Goal: Check status: Check status

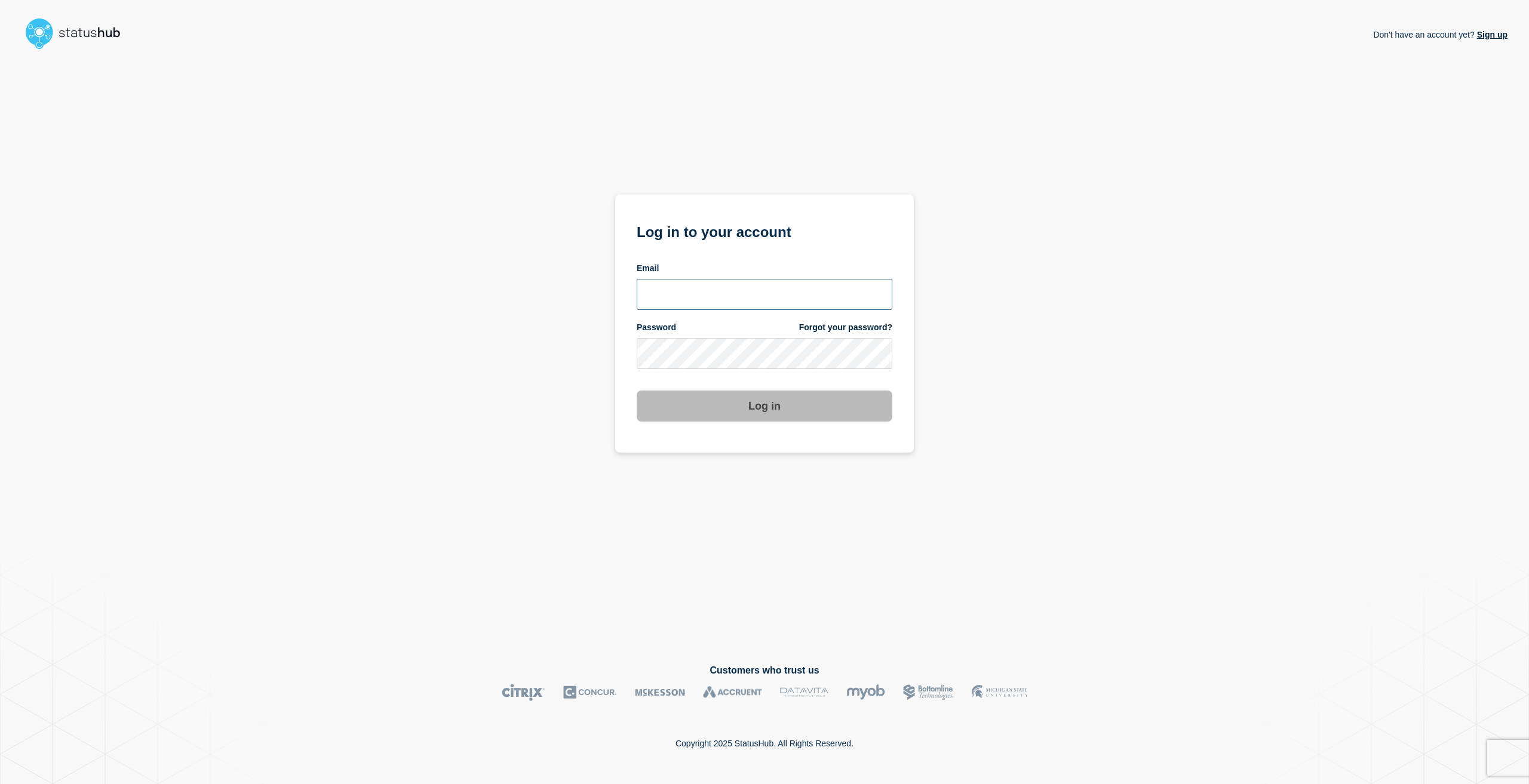
click at [686, 298] on input "email input" at bounding box center [764, 294] width 256 height 31
type input "Caleb.stahr@conexon.us"
click at [637, 391] on button "Log in" at bounding box center [764, 406] width 256 height 31
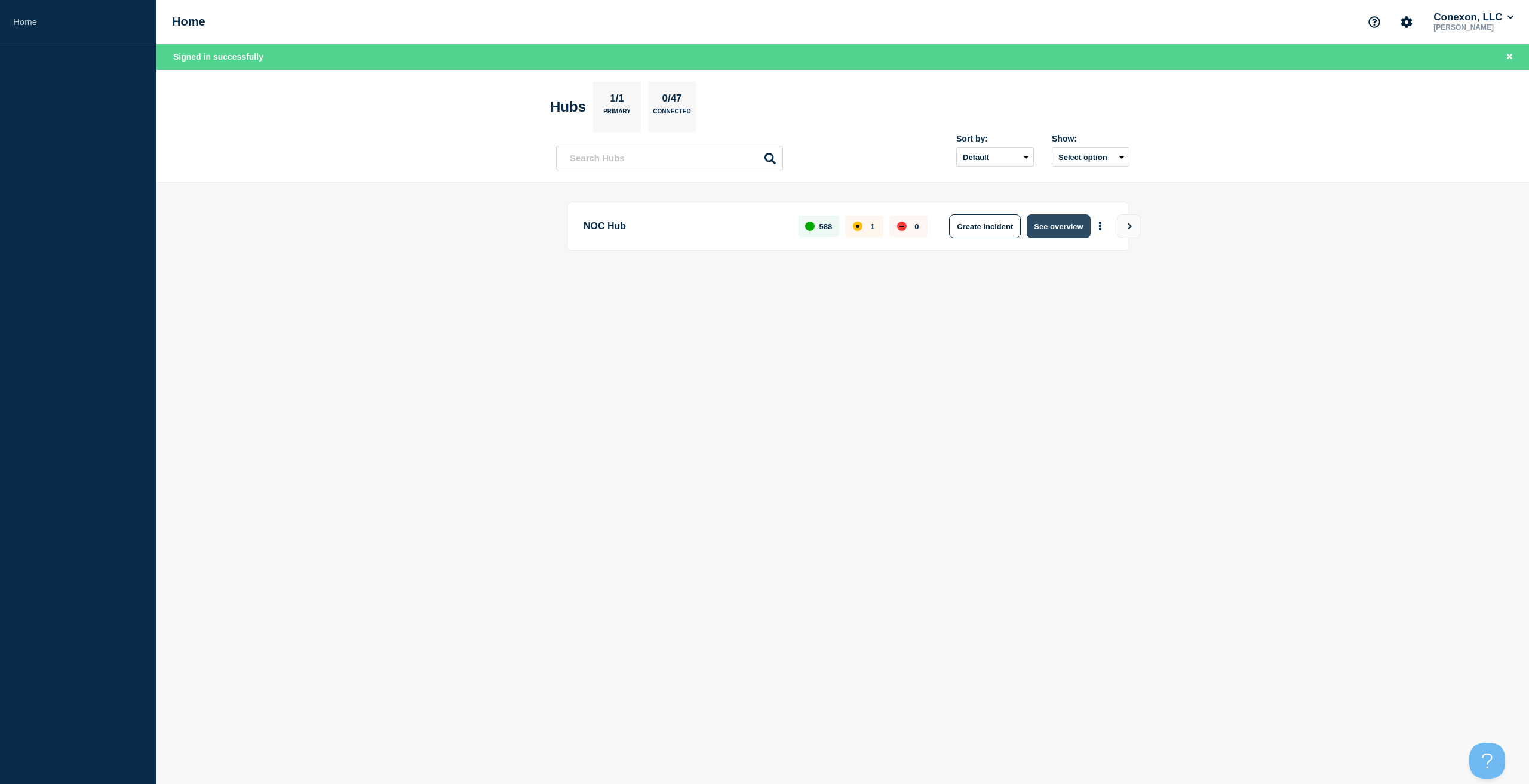
click at [1074, 225] on button "See overview" at bounding box center [1058, 226] width 63 height 24
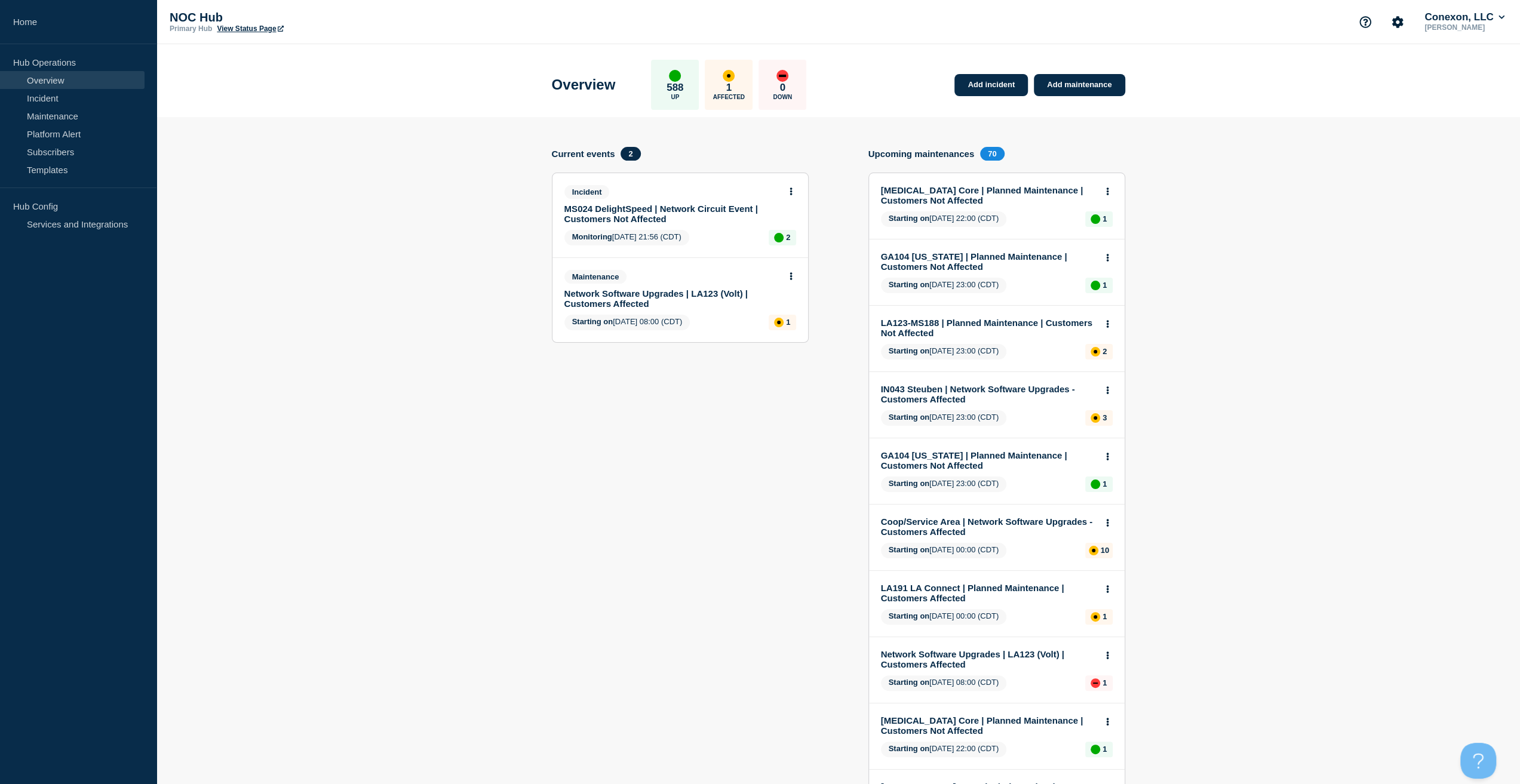
click at [710, 293] on link "Network Software Upgrades | LA123 (Volt) | Customers Affected" at bounding box center [672, 298] width 215 height 20
click at [670, 215] on link "MS024 DelightSpeed | Network Circuit Event | Customers Not Affected" at bounding box center [672, 214] width 215 height 20
